Goal: Obtain resource: Download file/media

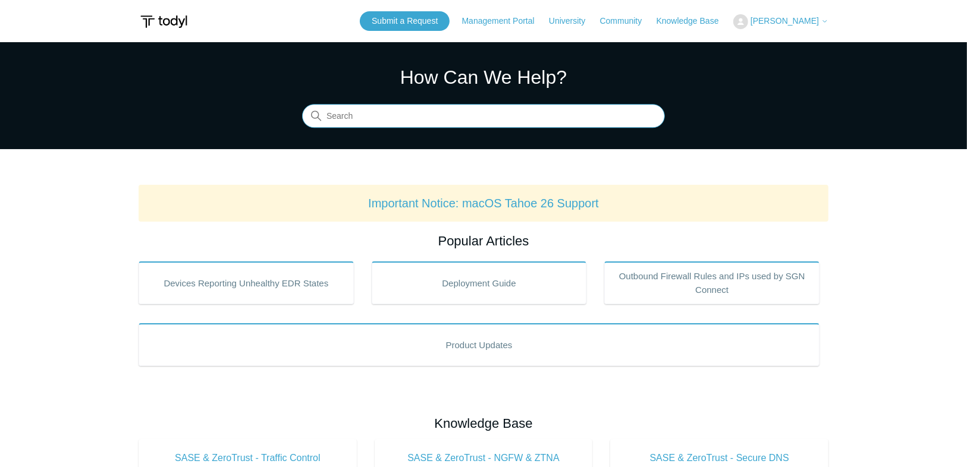
click at [503, 124] on input "Search" at bounding box center [483, 117] width 363 height 24
type input "uninstalling"
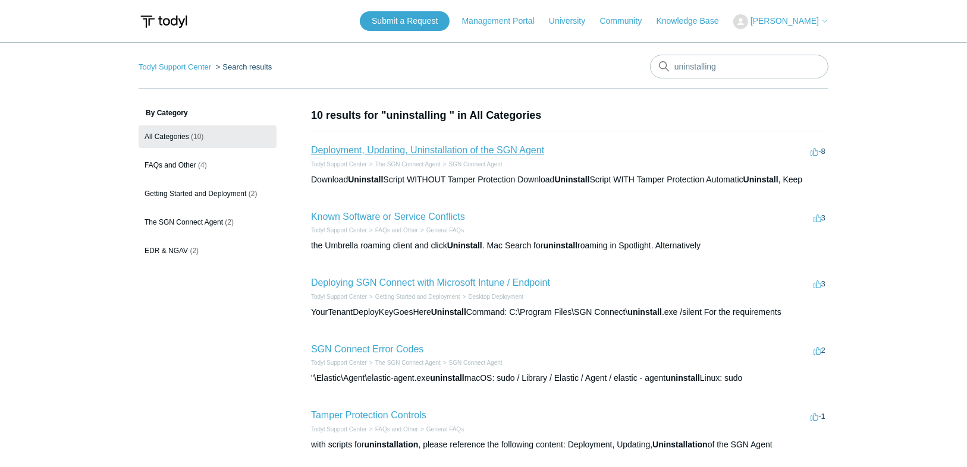
click at [477, 149] on link "Deployment, Updating, Uninstallation of the SGN Agent" at bounding box center [427, 150] width 233 height 10
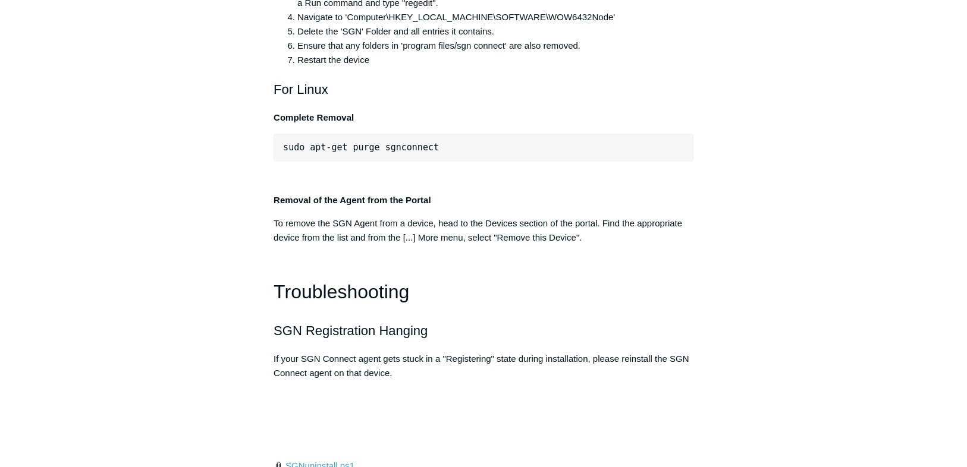
scroll to position [2378, 0]
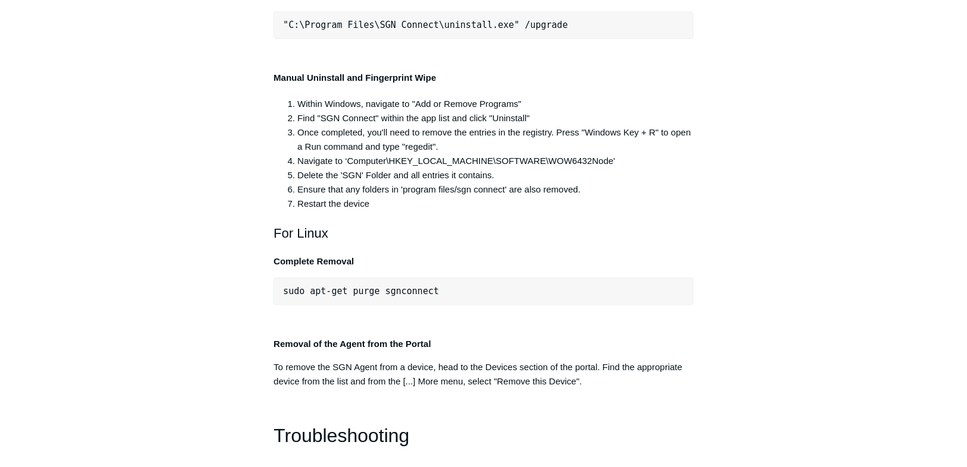
drag, startPoint x: 623, startPoint y: 323, endPoint x: 543, endPoint y: 321, distance: 80.3
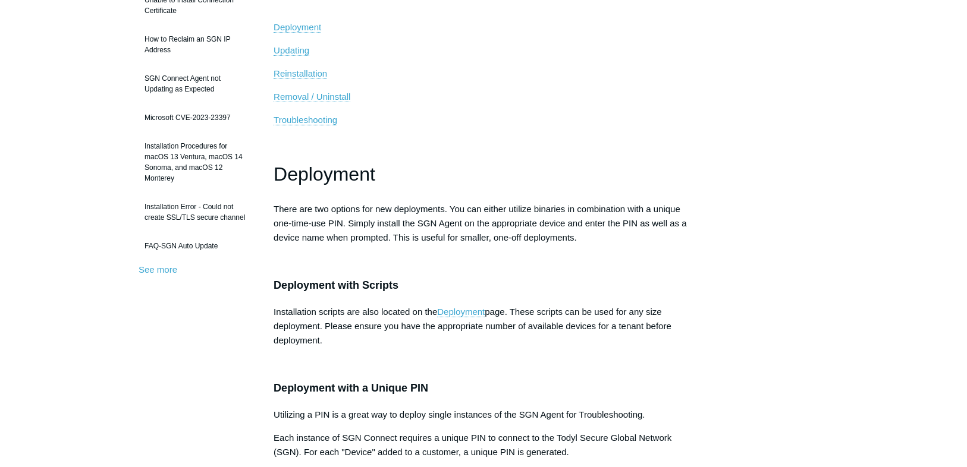
scroll to position [0, 0]
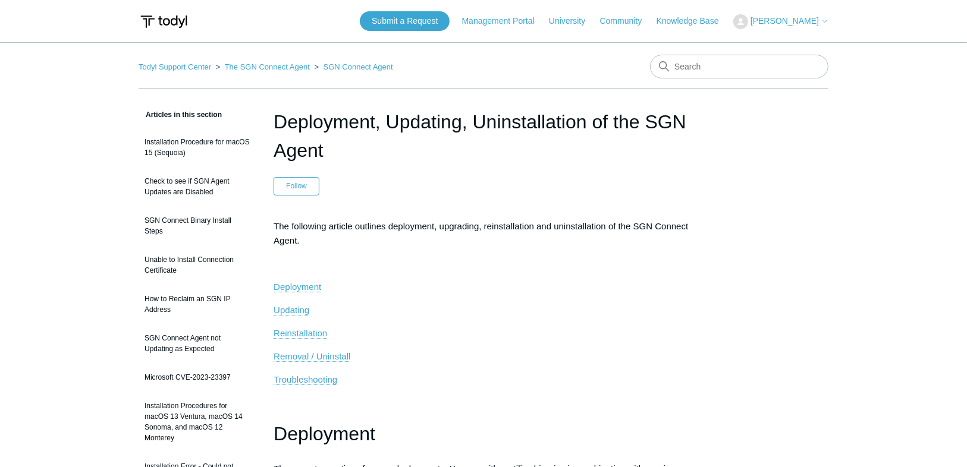
drag, startPoint x: 761, startPoint y: 463, endPoint x: 737, endPoint y: 273, distance: 191.2
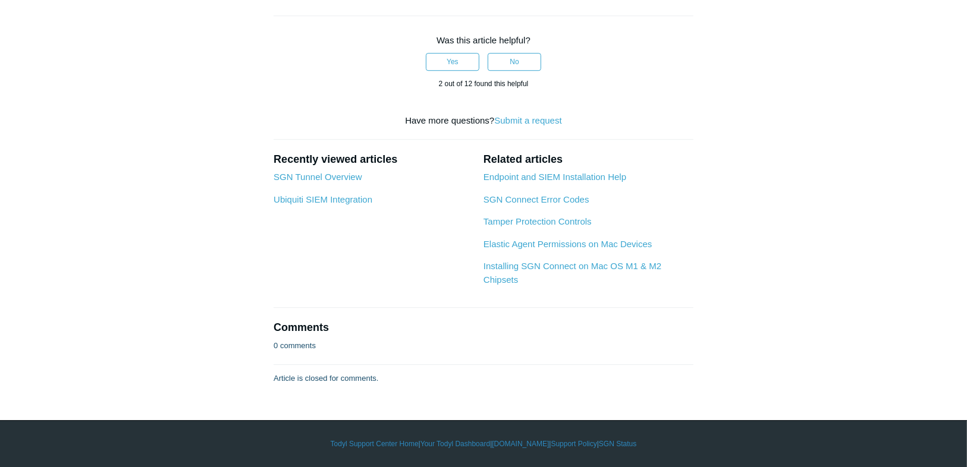
drag, startPoint x: 605, startPoint y: 309, endPoint x: 616, endPoint y: 408, distance: 99.3
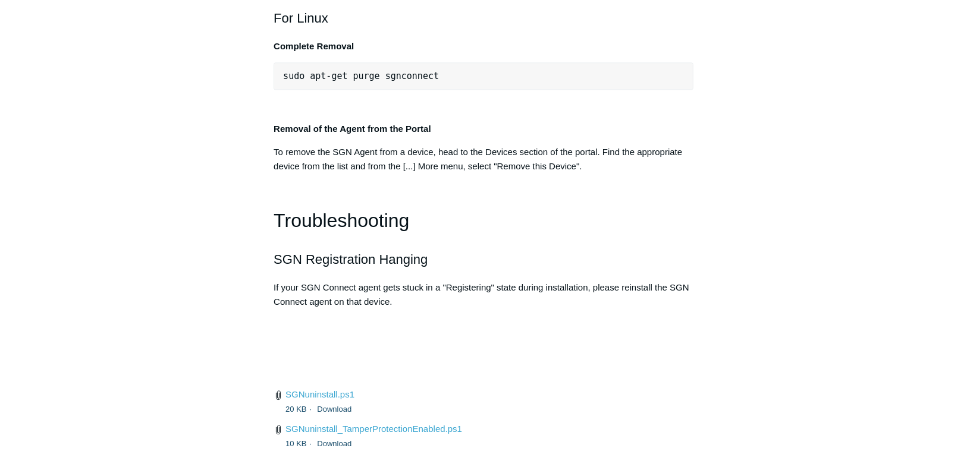
scroll to position [2389, 0]
